Goal: Information Seeking & Learning: Learn about a topic

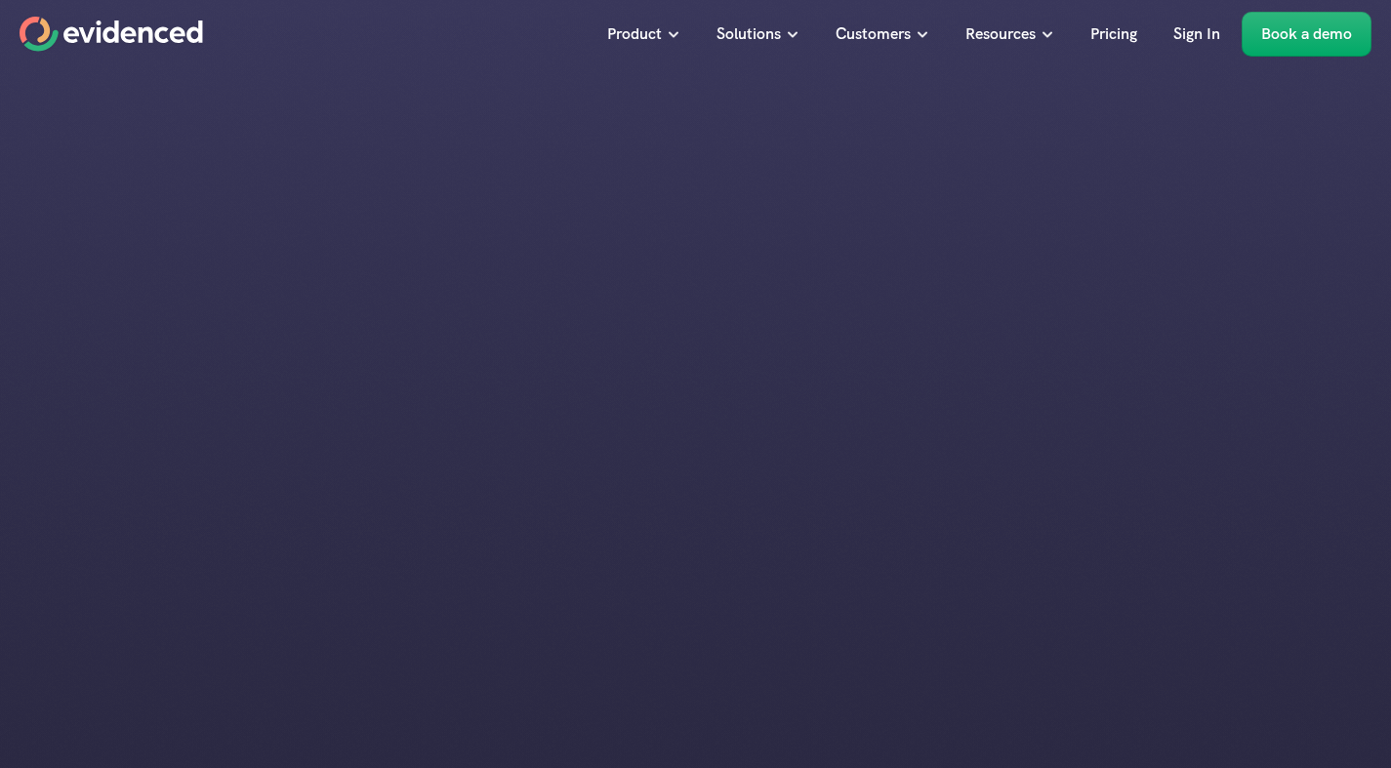
click at [364, 159] on div "Run interviews you can rely on." at bounding box center [695, 470] width 1391 height 745
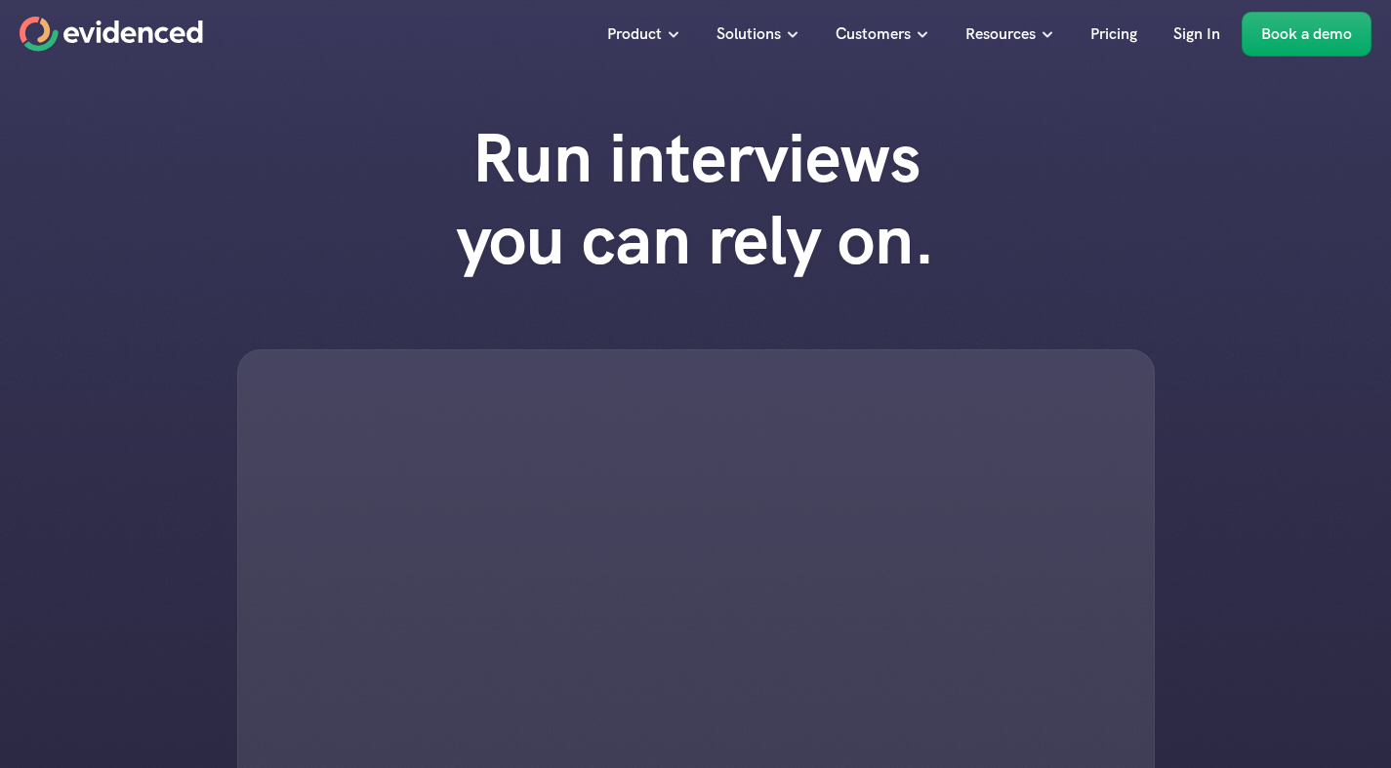
click at [491, 424] on div at bounding box center [695, 585] width 917 height 473
click at [642, 447] on div at bounding box center [695, 585] width 917 height 473
click at [942, 188] on h1 "Run interviews you can rely on." at bounding box center [696, 199] width 556 height 164
click at [429, 556] on div at bounding box center [695, 585] width 917 height 473
click at [769, 344] on div "Run interviews you can rely on." at bounding box center [695, 470] width 1391 height 745
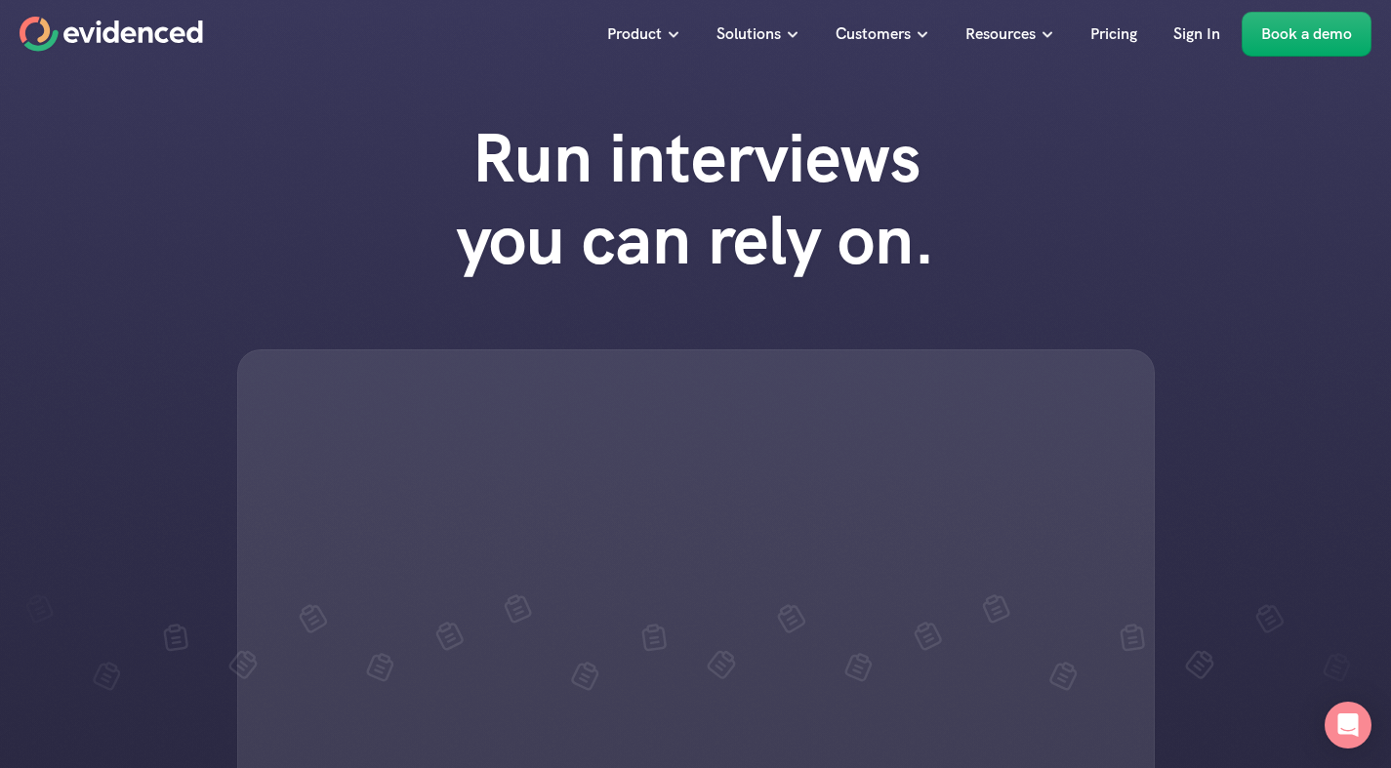
click at [388, 373] on div at bounding box center [695, 585] width 917 height 473
click at [619, 484] on div at bounding box center [695, 585] width 917 height 473
click at [228, 544] on div "Run interviews you can rely on." at bounding box center [695, 470] width 1391 height 745
click at [664, 428] on div at bounding box center [695, 585] width 917 height 473
click at [697, 455] on div at bounding box center [695, 585] width 917 height 473
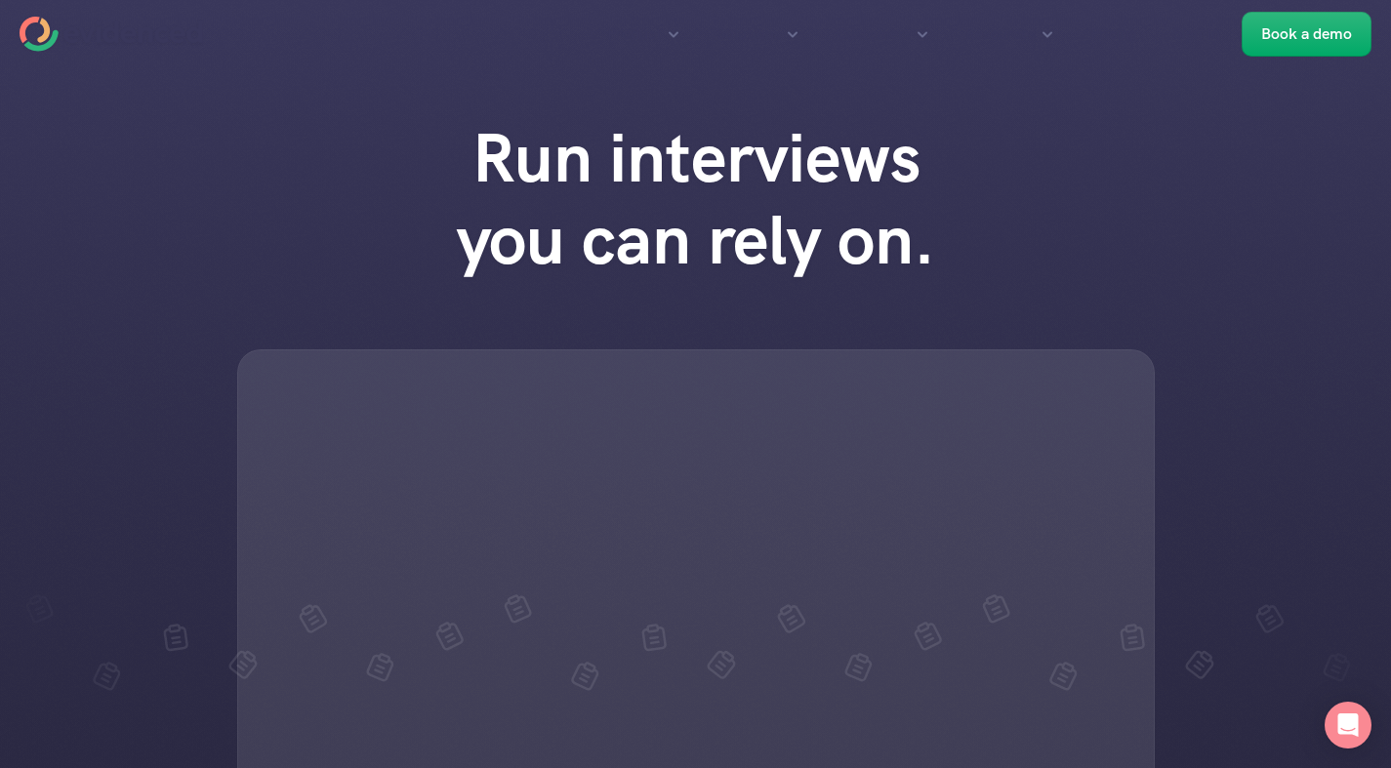
scroll to position [671, 0]
